Goal: Use online tool/utility: Use online tool/utility

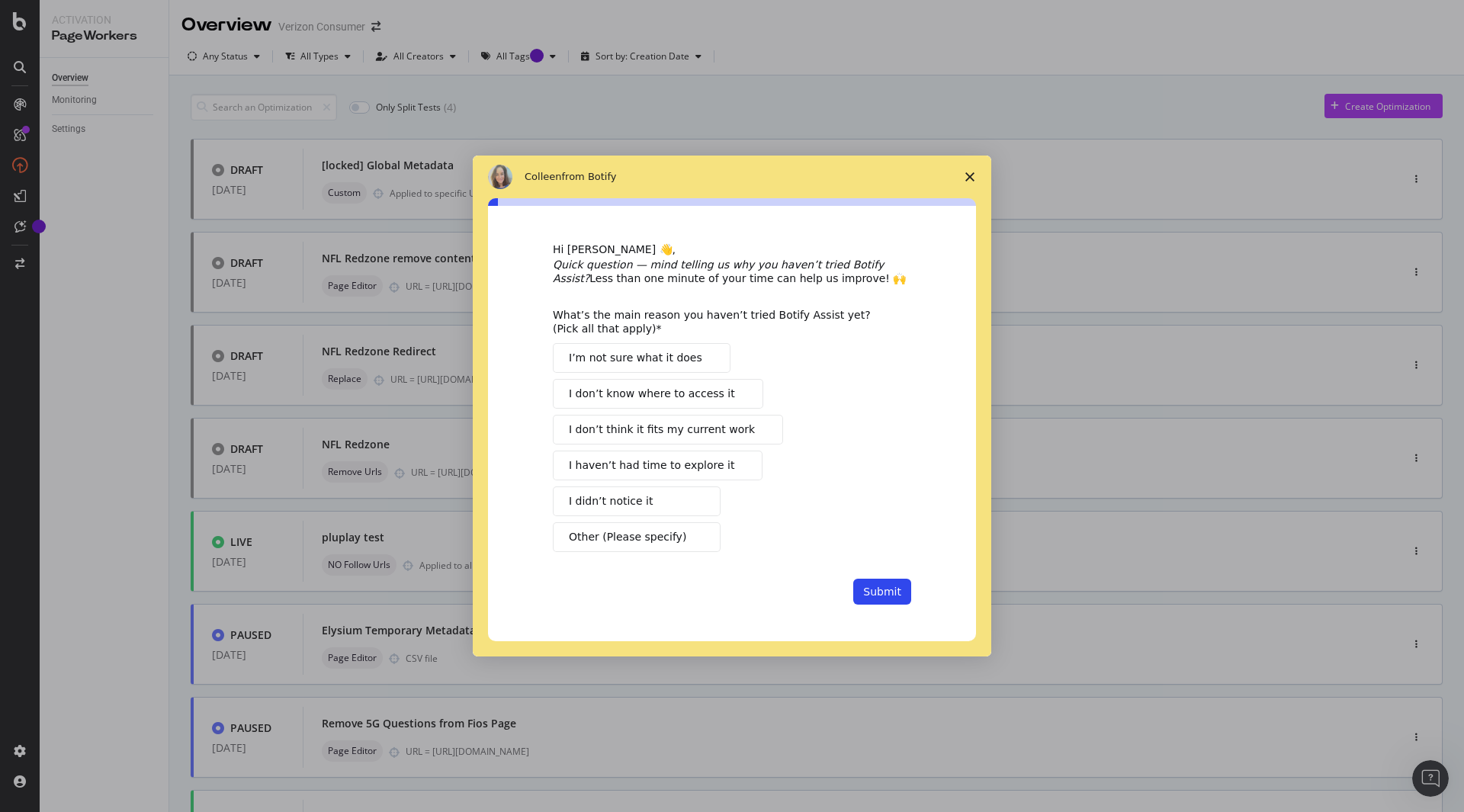
click at [969, 179] on icon "Close survey" at bounding box center [970, 176] width 9 height 9
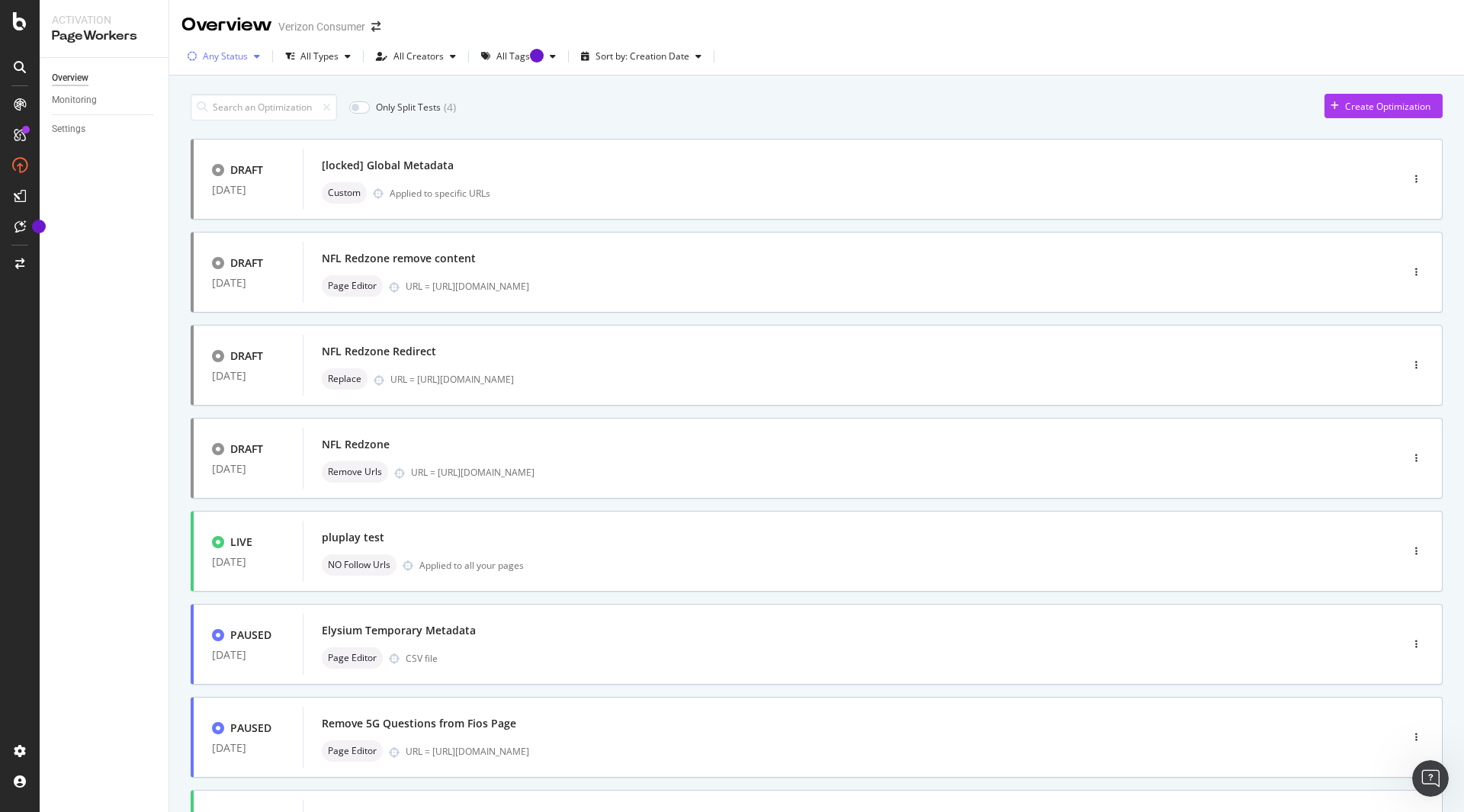
click at [200, 52] on div "button" at bounding box center [192, 56] width 22 height 9
click at [205, 61] on div "Any Status" at bounding box center [225, 56] width 45 height 9
click at [1329, 112] on div "Create Optimization" at bounding box center [1378, 106] width 106 height 23
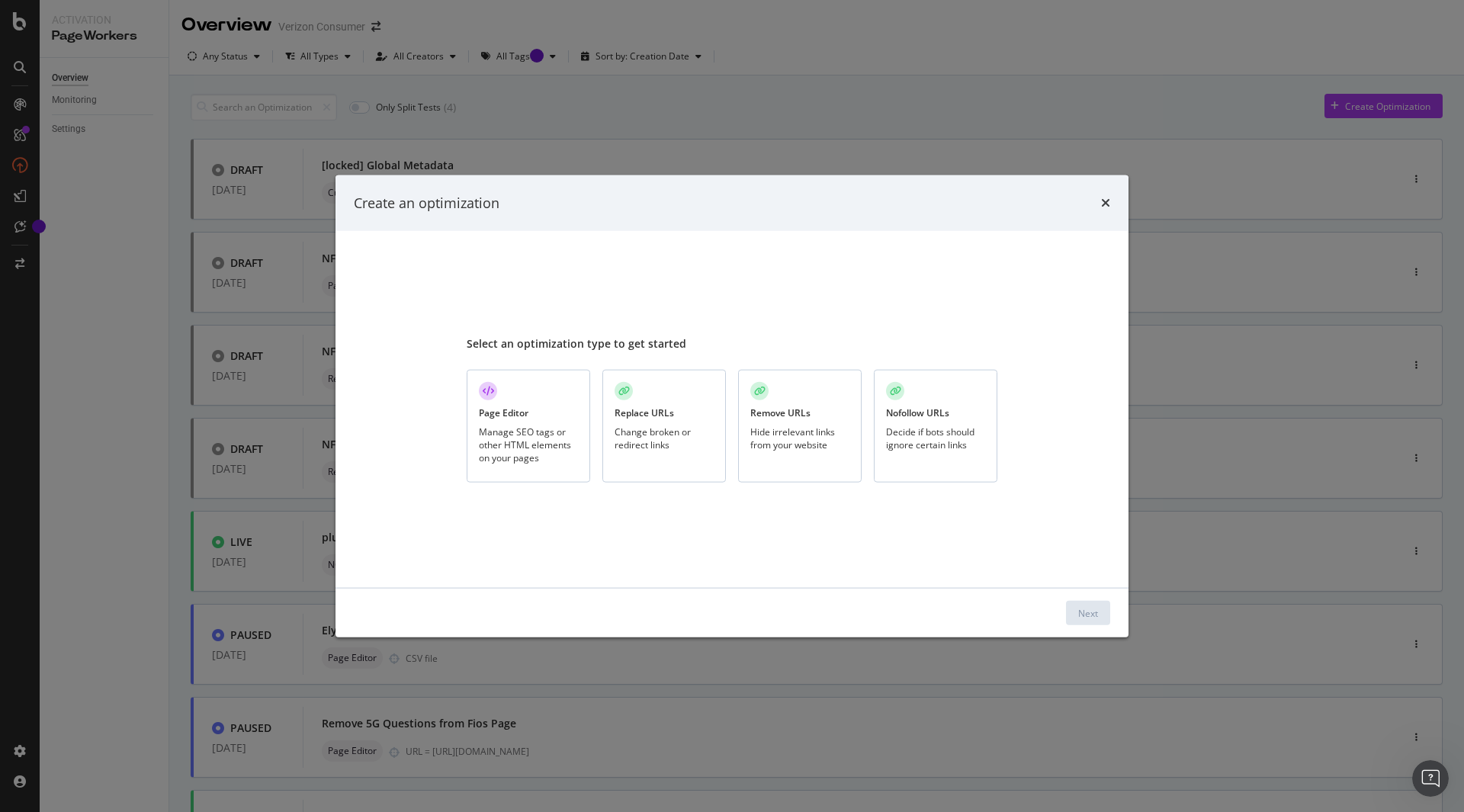
click at [547, 459] on div "Manage SEO tags or other HTML elements on your pages" at bounding box center [529, 444] width 99 height 39
click at [656, 438] on div "Change broken or redirect links" at bounding box center [664, 438] width 99 height 26
click at [750, 423] on div "Remove URLs Hide irrelevant links from your website" at bounding box center [800, 427] width 123 height 114
click at [1098, 613] on button "Next" at bounding box center [1088, 613] width 44 height 24
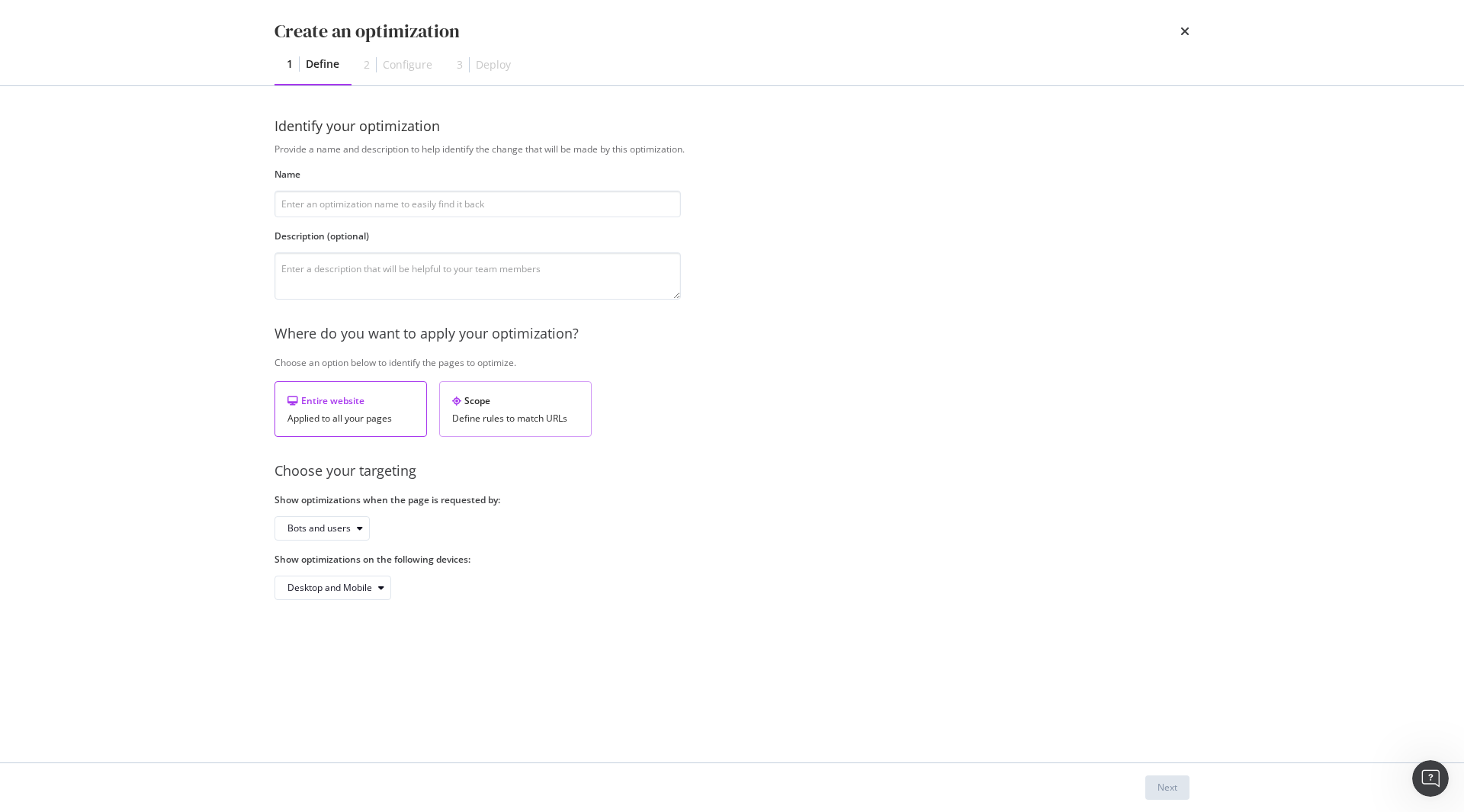
click at [544, 415] on div "Define rules to match URLs" at bounding box center [516, 418] width 127 height 10
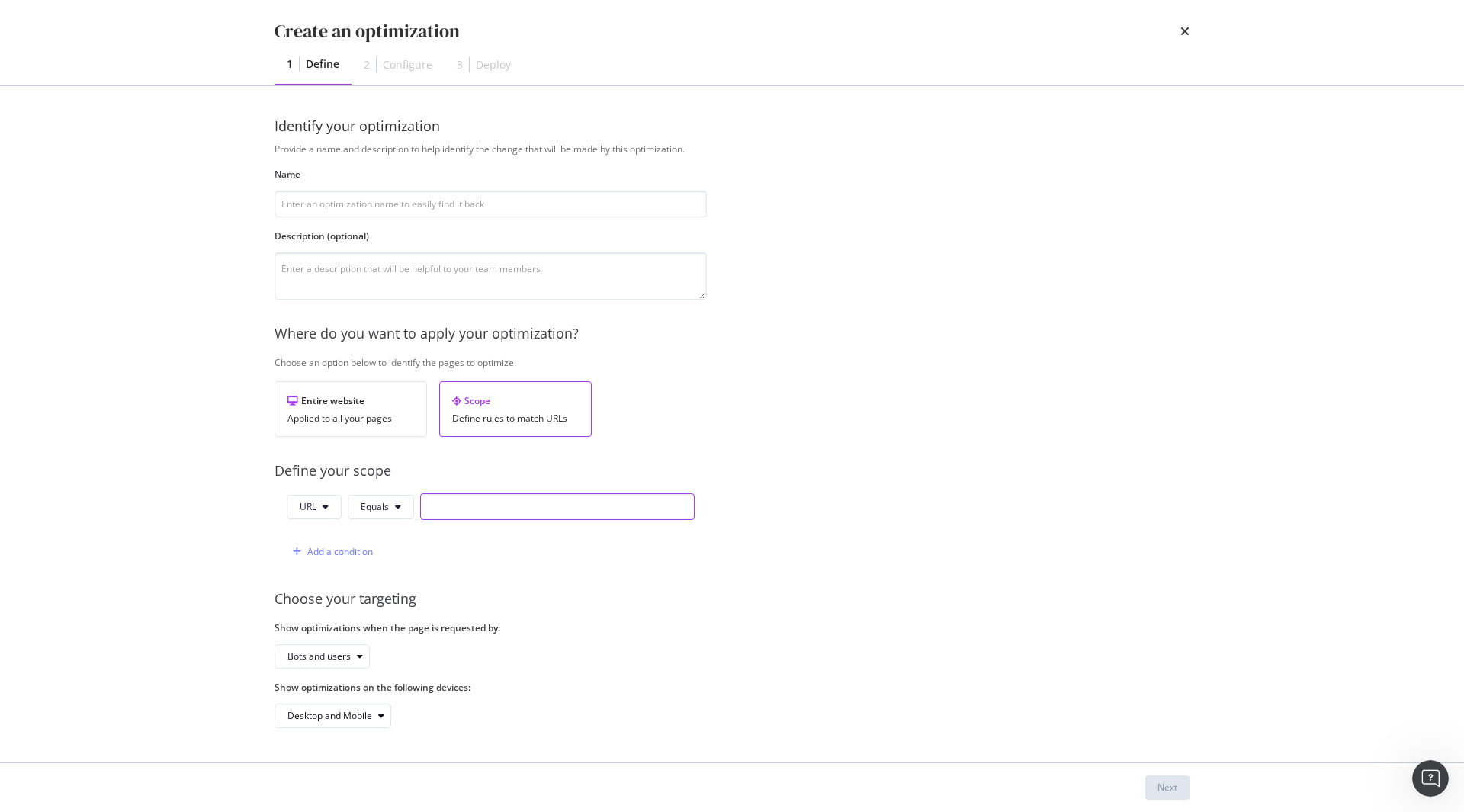
click at [506, 504] on input "modal" at bounding box center [557, 506] width 275 height 26
paste input "https://www.verizon.com/home/fios-tv/sports-packages/"
type input "https://www.verizon.com/home/fios-tv/sports-packages/"
click at [514, 217] on input "modal" at bounding box center [491, 203] width 432 height 26
type input "tst"
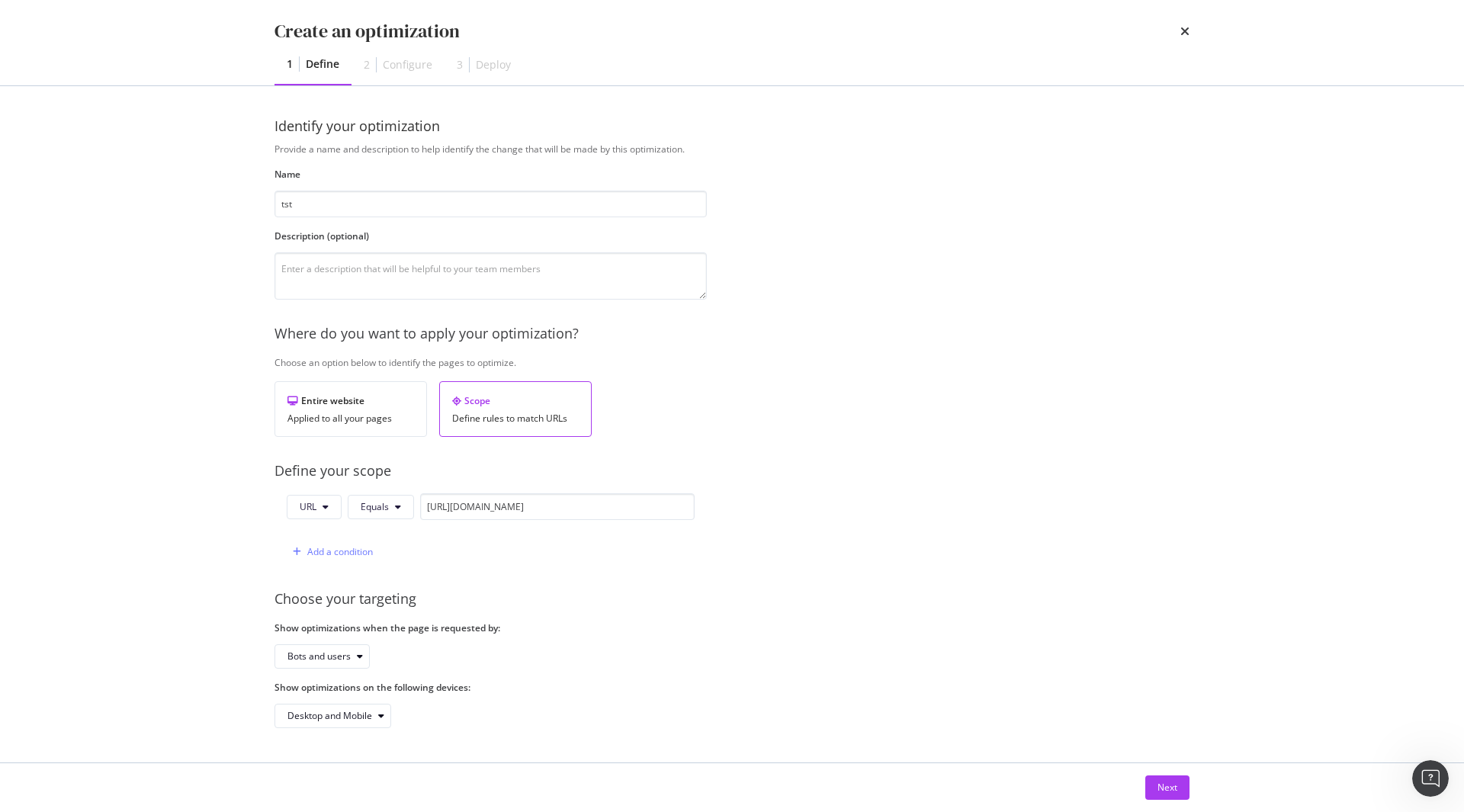
click at [1180, 525] on div "Provide a name and description to help identify the change that will be made by…" at bounding box center [732, 435] width 915 height 585
click at [1165, 791] on div "Next" at bounding box center [1167, 787] width 20 height 13
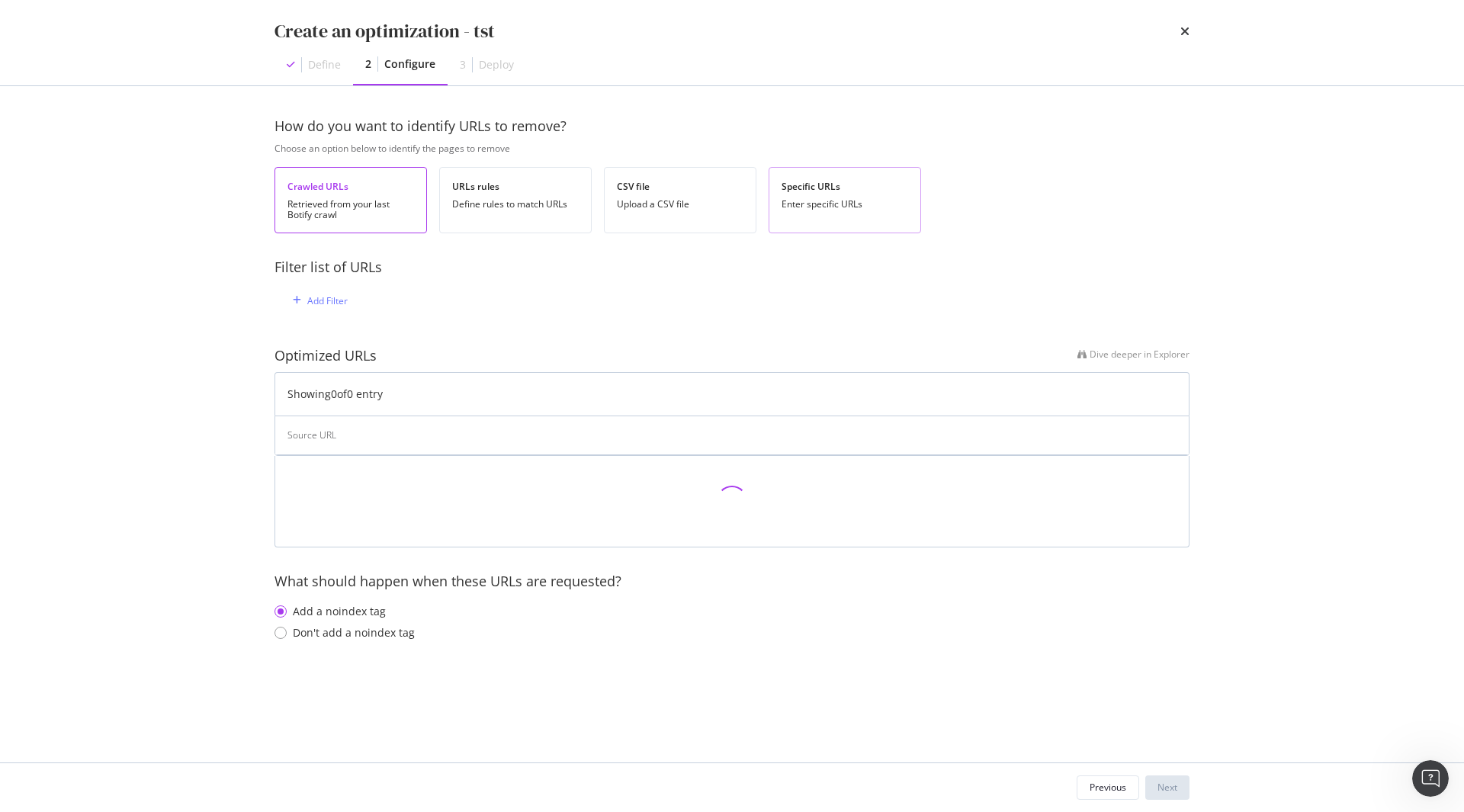
click at [833, 209] on div "Enter specific URLs" at bounding box center [845, 204] width 127 height 10
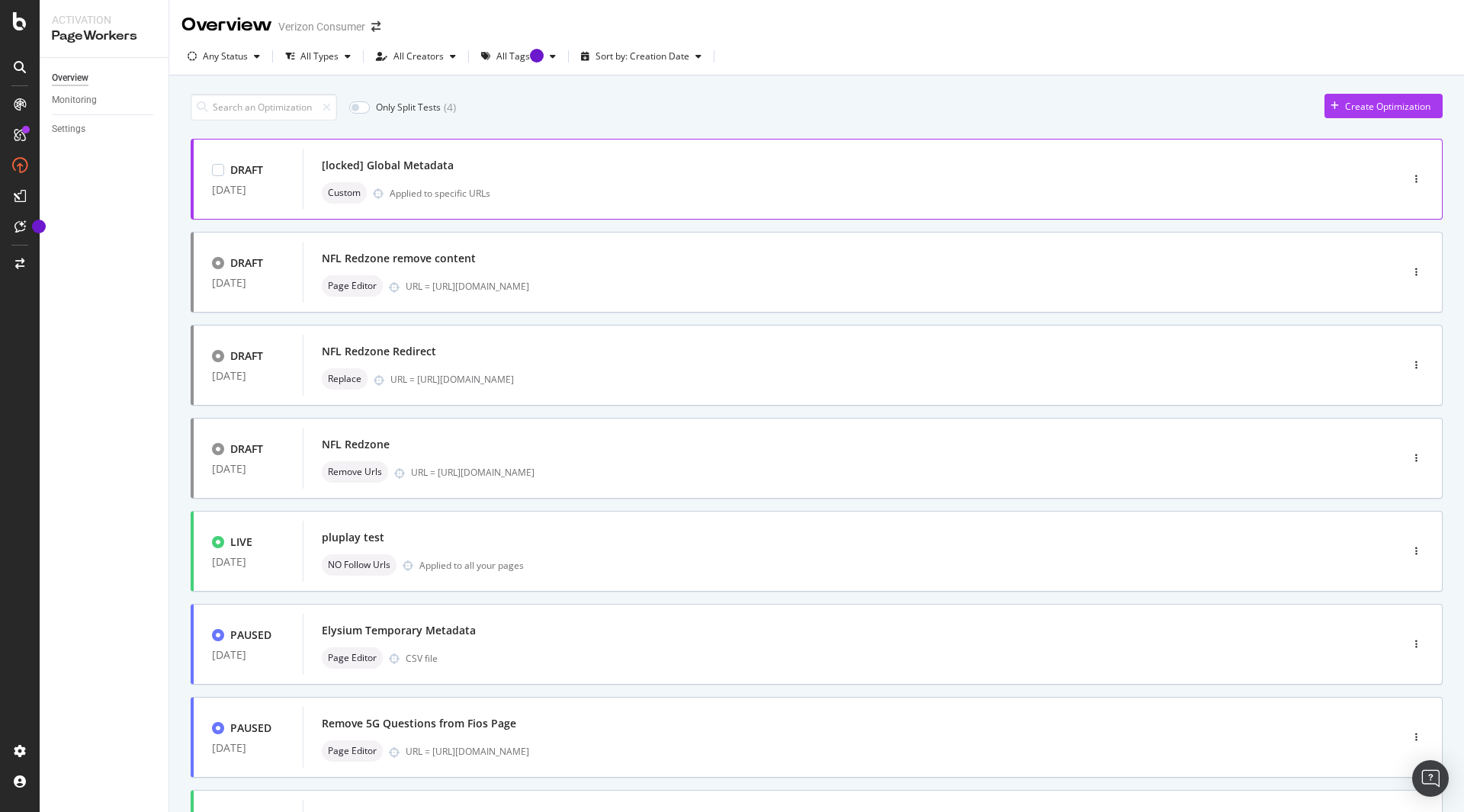
click at [535, 182] on div "[locked] Global Metadata Custom Applied to specific URLs" at bounding box center [829, 179] width 1014 height 49
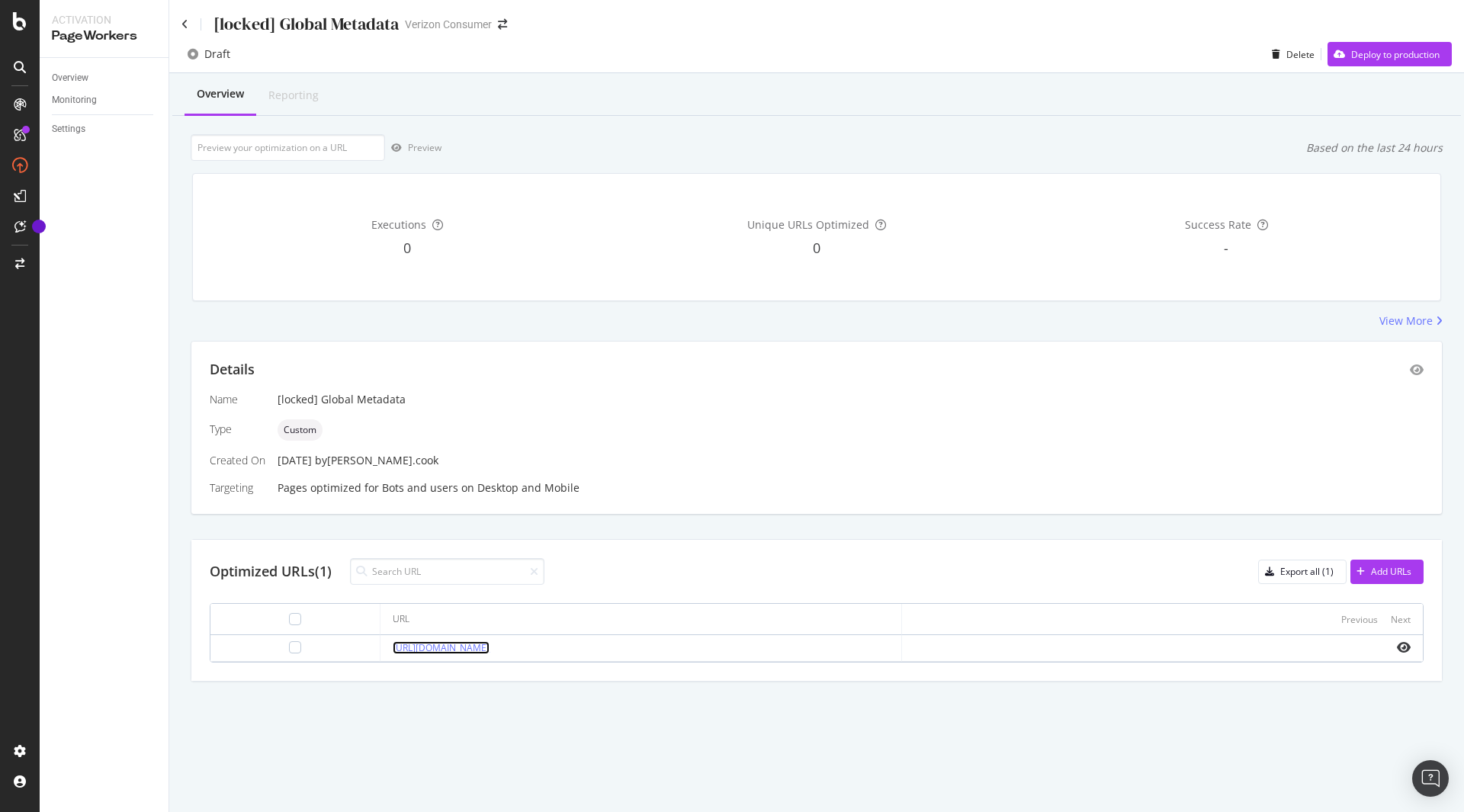
click at [446, 645] on link "[URL][DOMAIN_NAME]" at bounding box center [440, 648] width 97 height 13
click at [1400, 646] on icon "eye" at bounding box center [1403, 647] width 14 height 12
click at [1414, 372] on icon "eye" at bounding box center [1417, 369] width 14 height 12
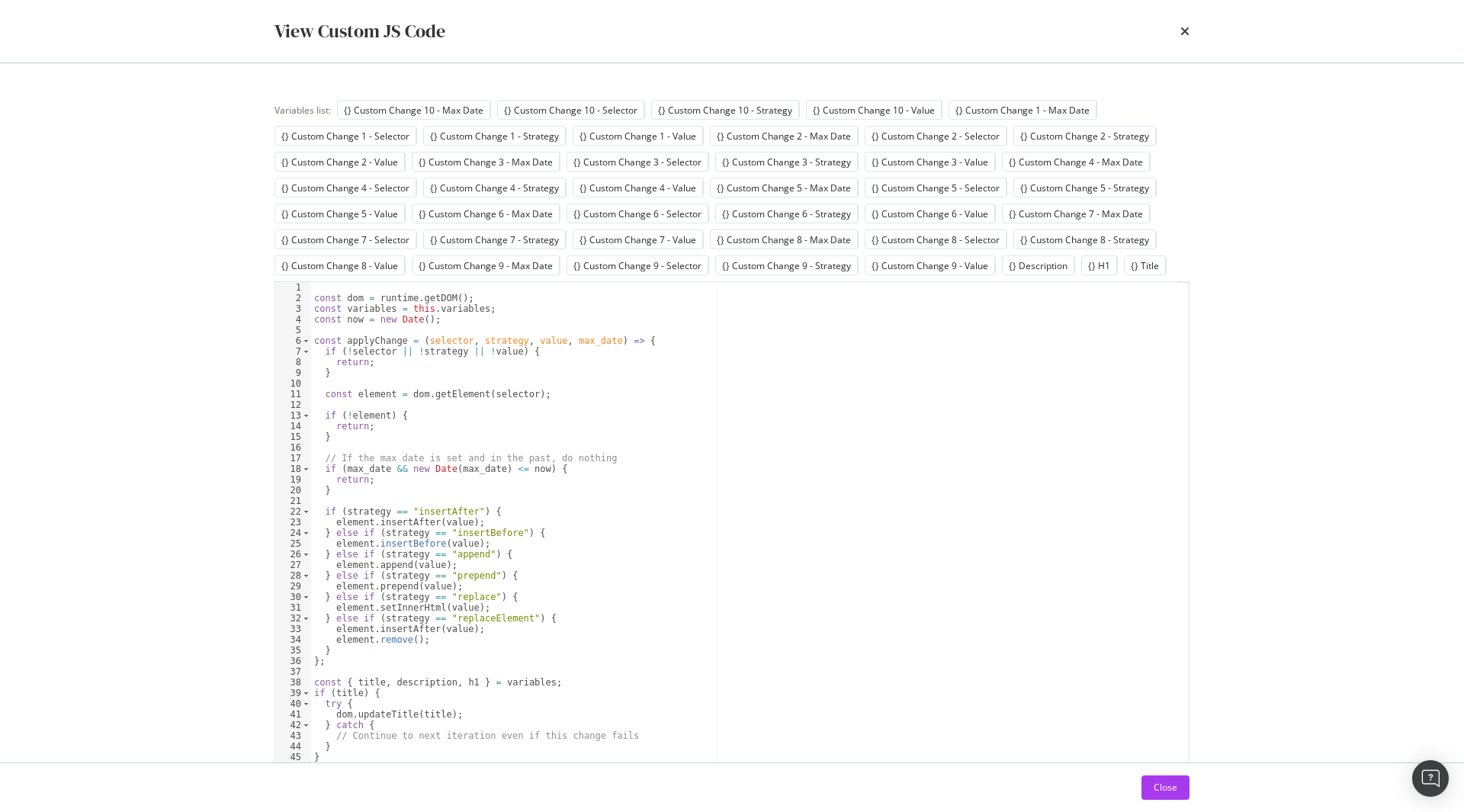
click at [1178, 30] on div "View Custom JS Code" at bounding box center [732, 31] width 915 height 26
click at [1184, 24] on div "times" at bounding box center [1184, 31] width 9 height 26
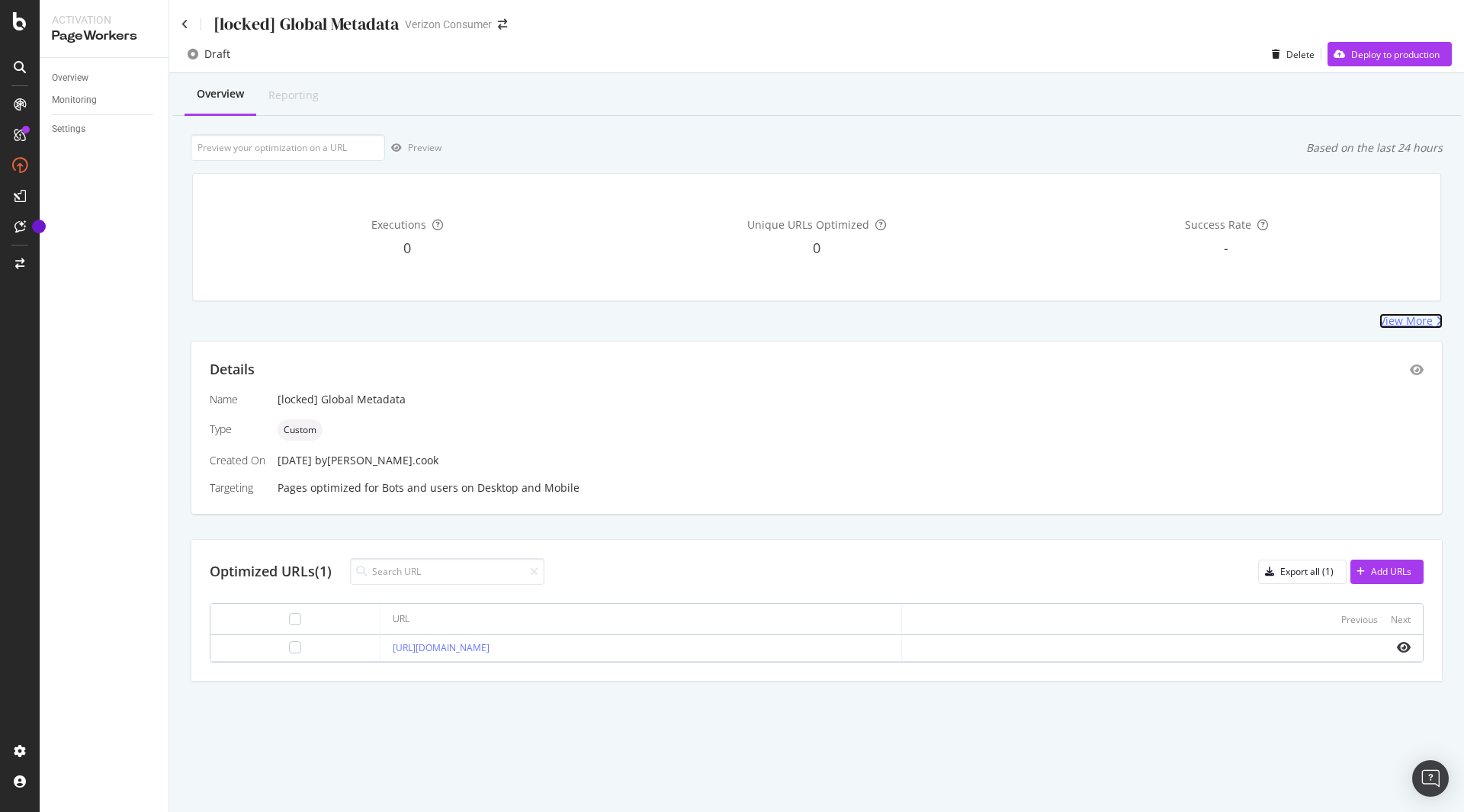
click at [1397, 317] on div "View More" at bounding box center [1406, 320] width 54 height 15
click at [182, 22] on icon at bounding box center [185, 24] width 7 height 10
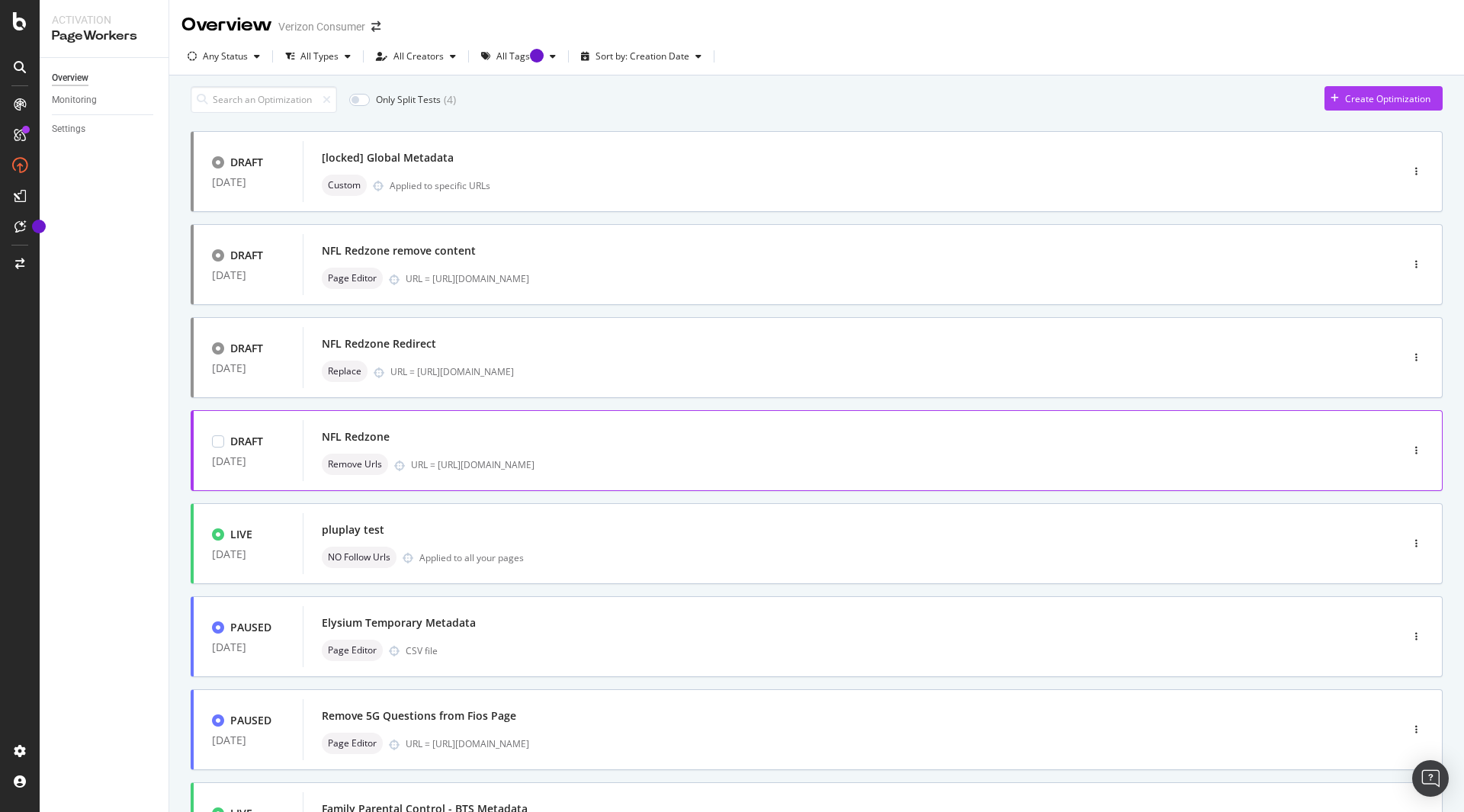
click at [454, 444] on div "NFL Redzone" at bounding box center [829, 436] width 1014 height 22
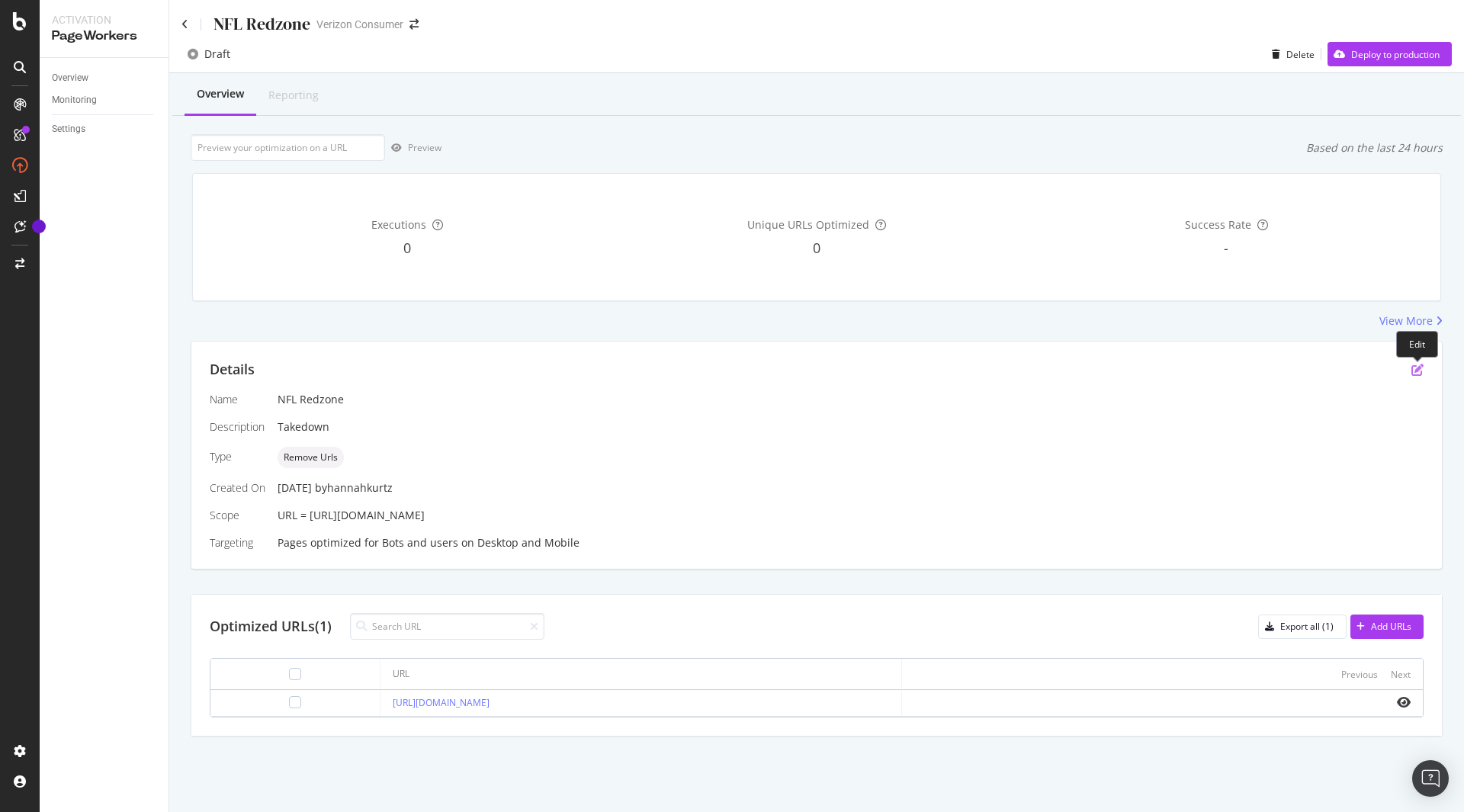
click at [1418, 367] on icon "pen-to-square" at bounding box center [1418, 369] width 12 height 12
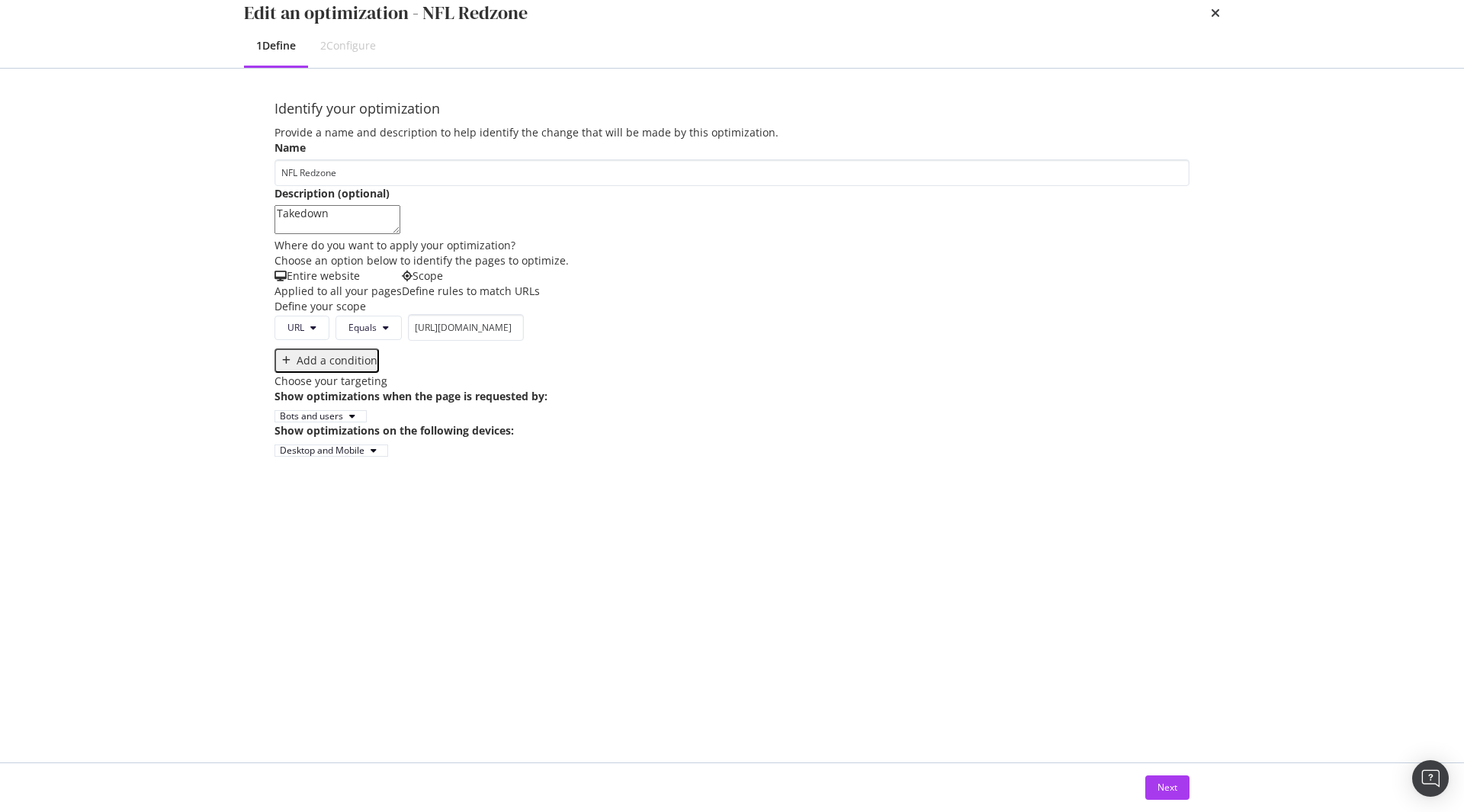
click at [1176, 773] on div "Next" at bounding box center [732, 787] width 976 height 49
click at [1172, 786] on div "Next" at bounding box center [1167, 787] width 20 height 13
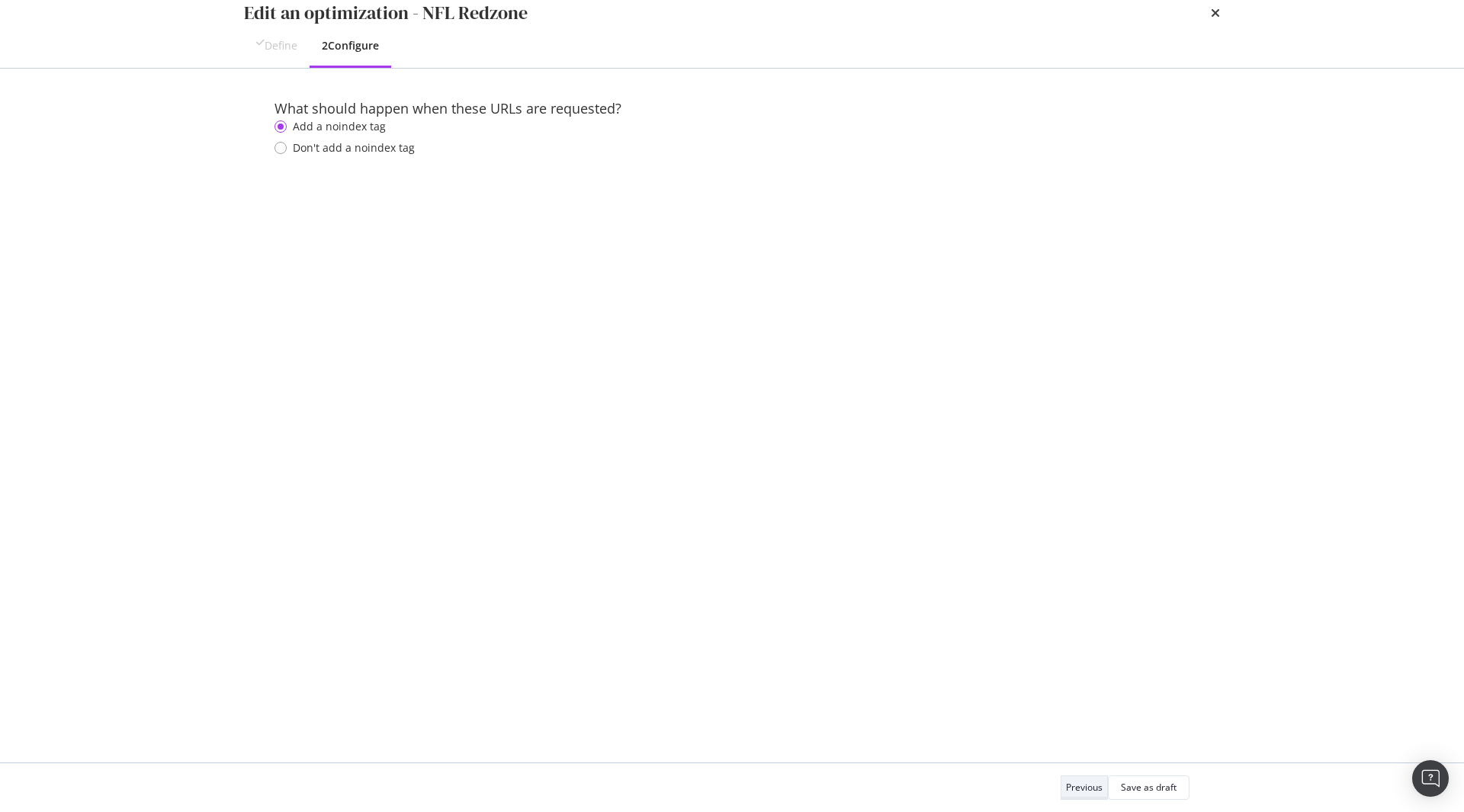
click at [1172, 786] on div "Save as draft" at bounding box center [1149, 787] width 56 height 13
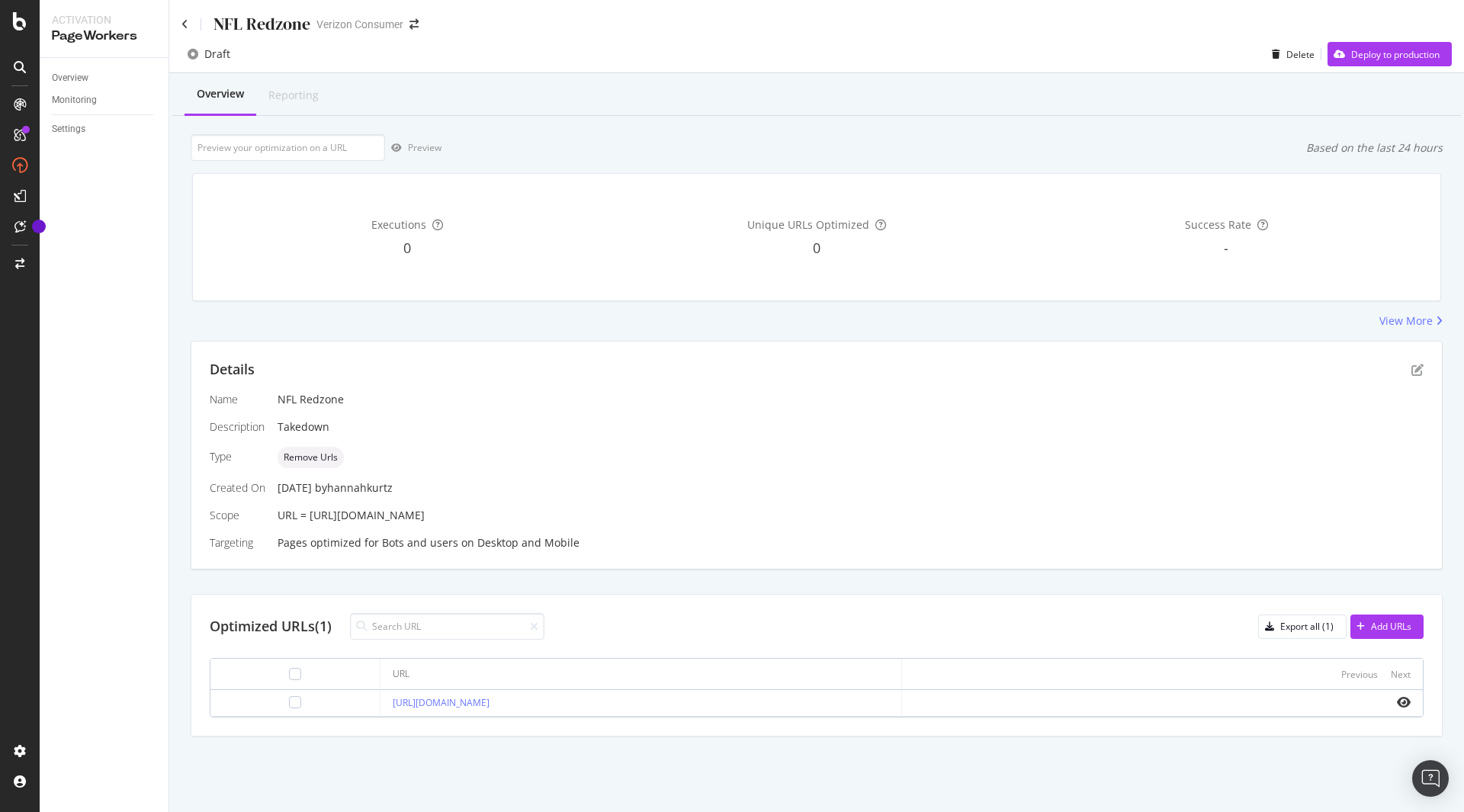
click at [189, 25] on div "NFL Redzone" at bounding box center [246, 24] width 129 height 24
click at [182, 24] on icon at bounding box center [185, 24] width 7 height 10
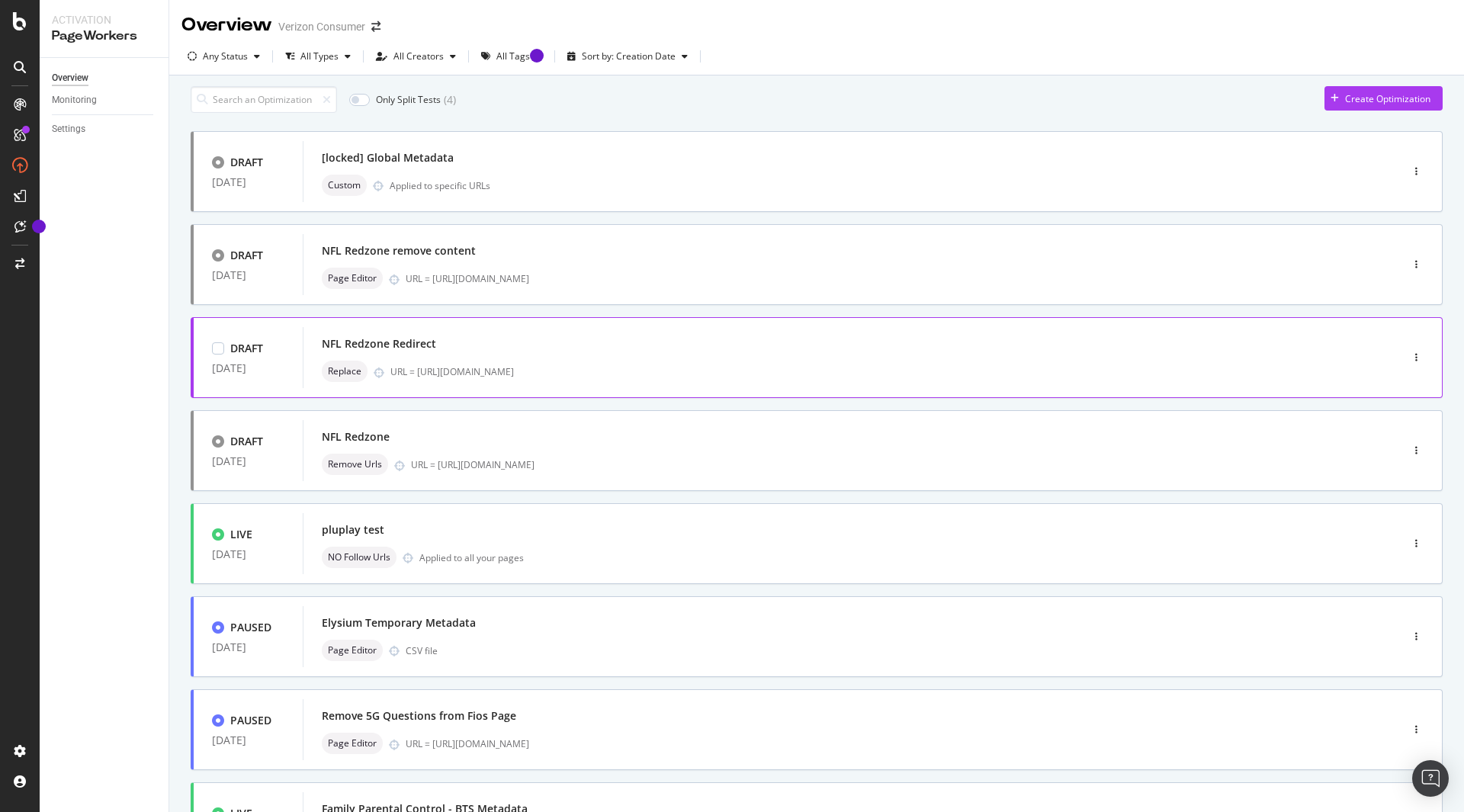
click at [497, 351] on div "NFL Redzone Redirect" at bounding box center [829, 344] width 1014 height 22
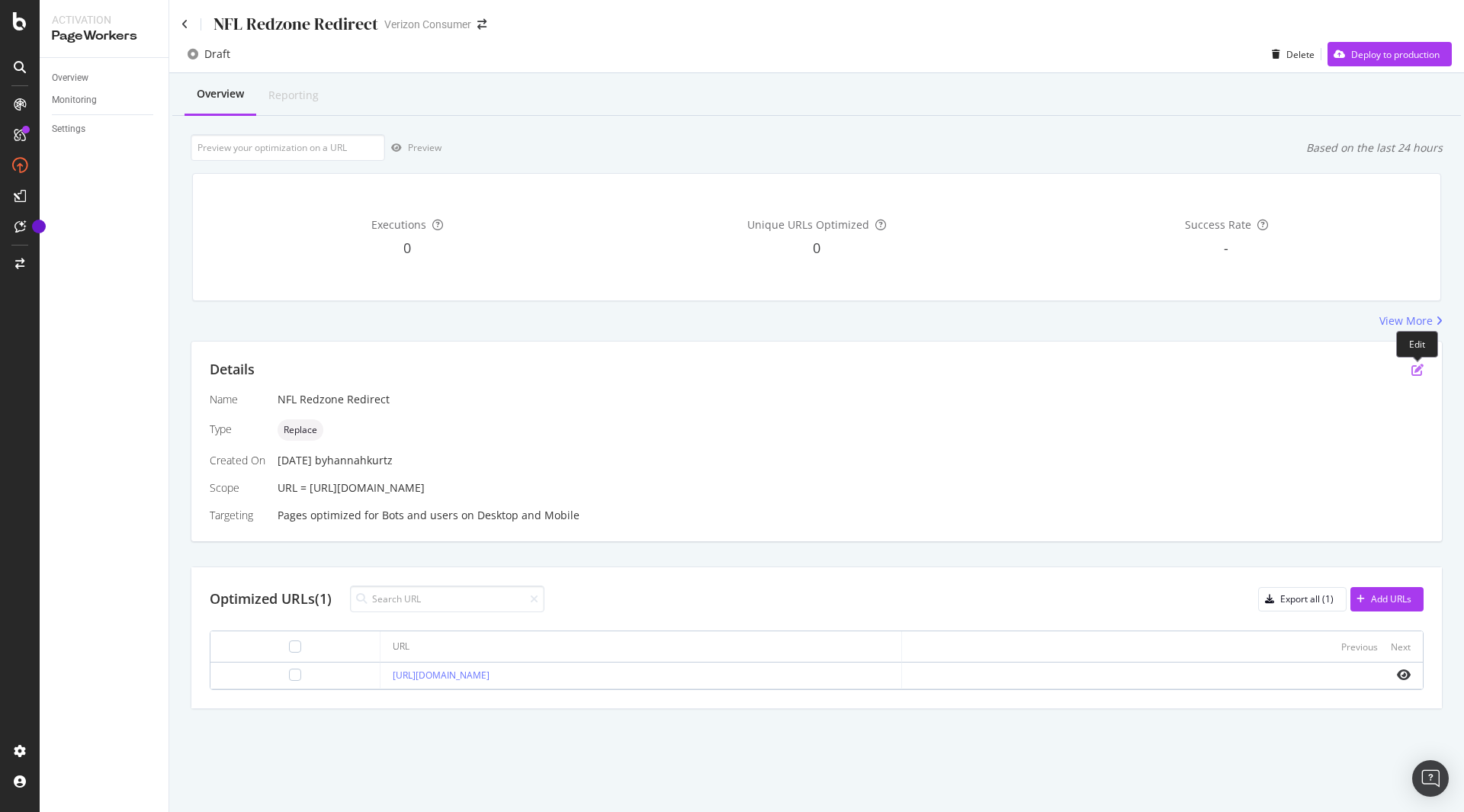
click at [1419, 369] on icon "pen-to-square" at bounding box center [1418, 369] width 12 height 12
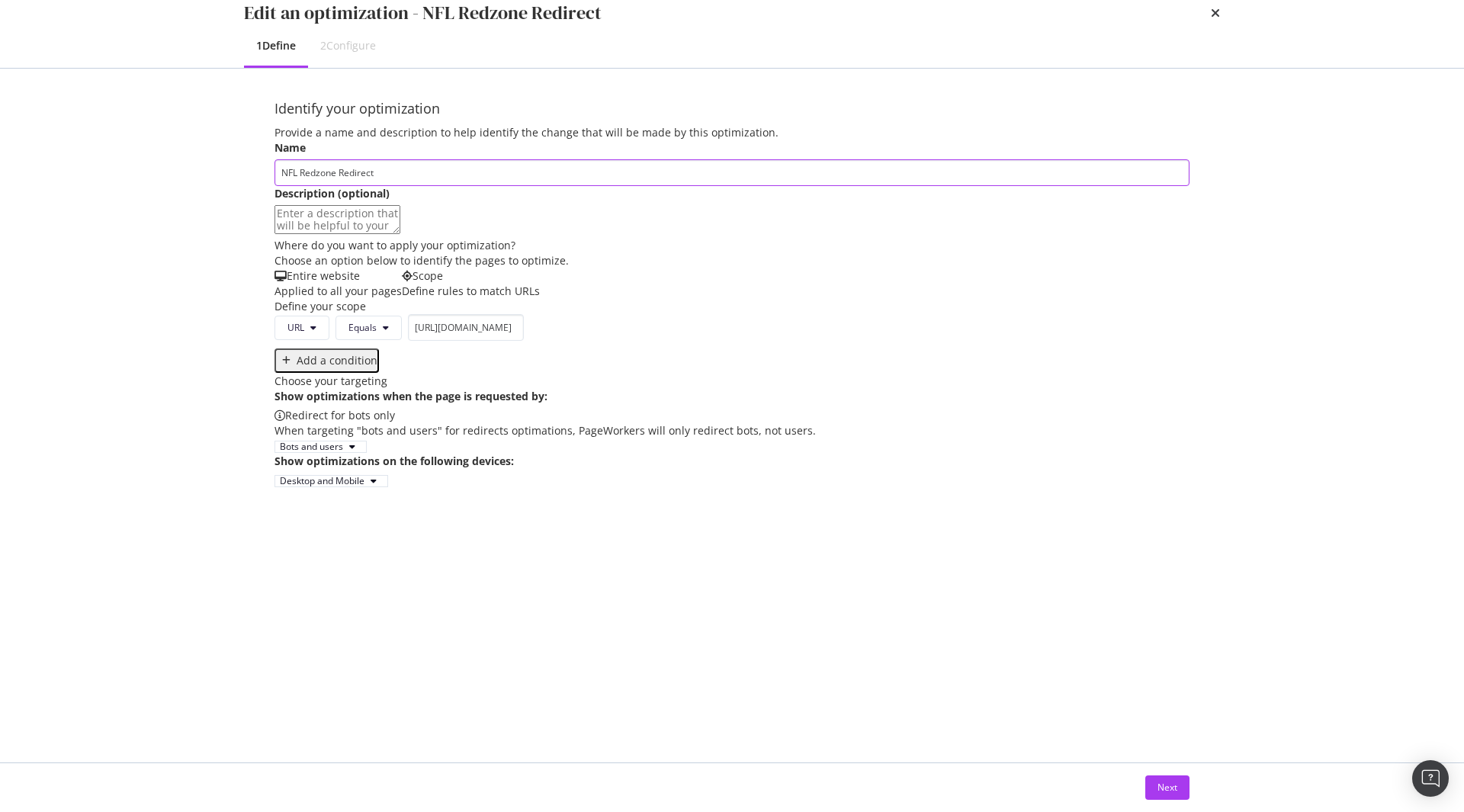
scroll to position [82, 0]
click at [546, 439] on div "When targeting "bots and users" for redirects optimations, PageWorkers will onl…" at bounding box center [732, 430] width 915 height 15
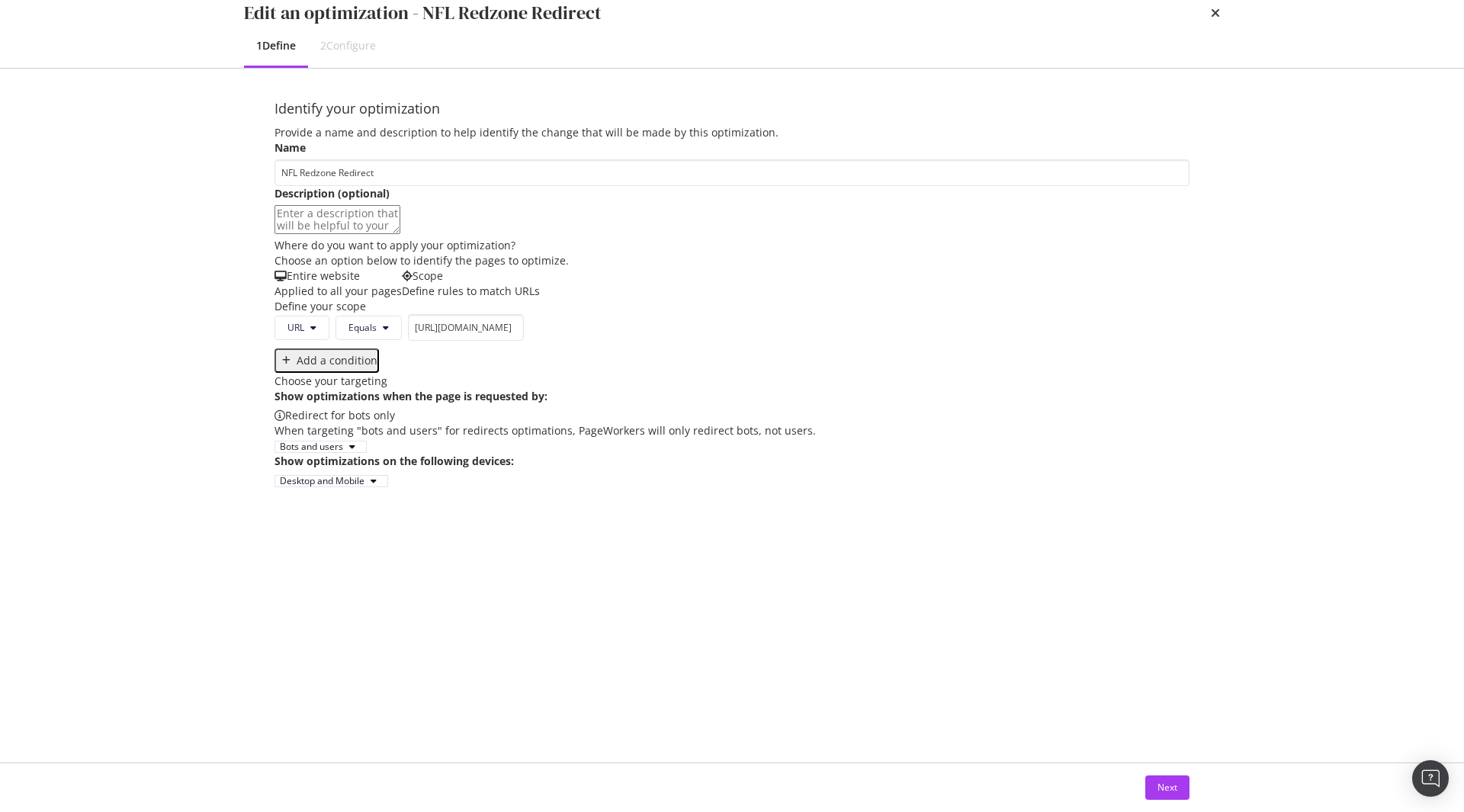
click at [373, 439] on div "When targeting "bots and users" for redirects optimations, PageWorkers will onl…" at bounding box center [732, 430] width 915 height 15
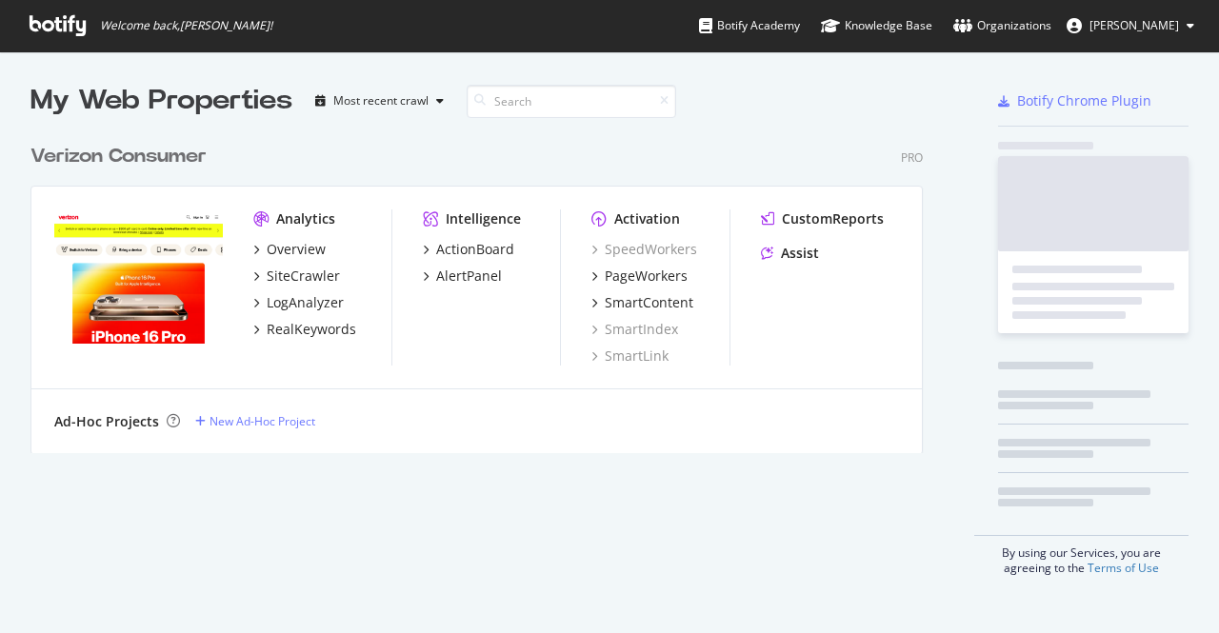
scroll to position [318, 892]
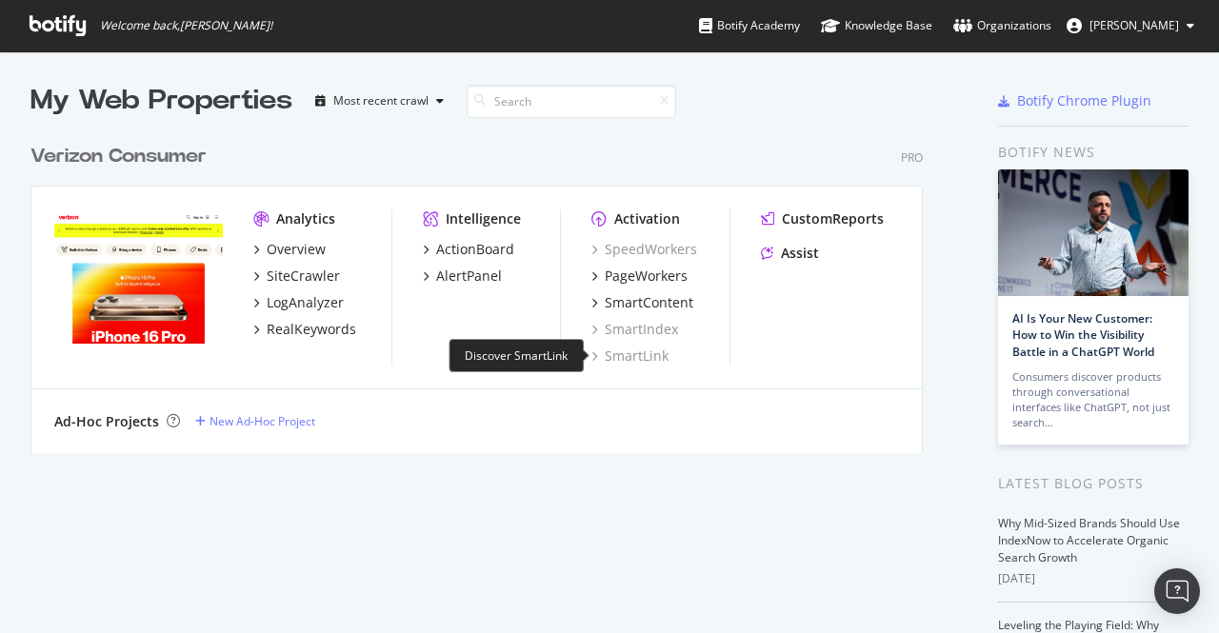
click at [642, 354] on div "SmartLink" at bounding box center [629, 356] width 77 height 19
